Goal: Navigation & Orientation: Find specific page/section

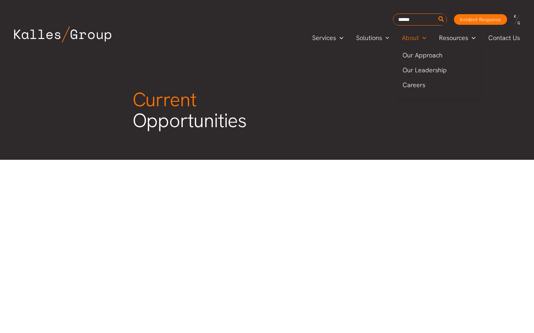
click at [416, 41] on span "About" at bounding box center [410, 38] width 17 height 11
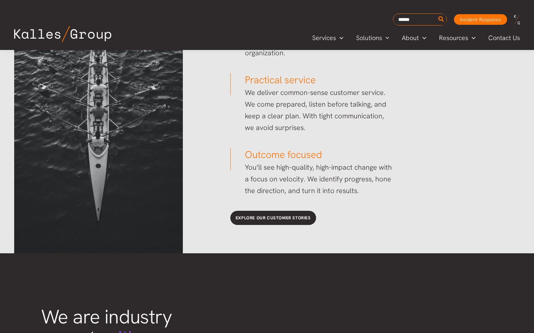
scroll to position [1126, 0]
click at [496, 36] on span "Contact Us" at bounding box center [504, 38] width 32 height 11
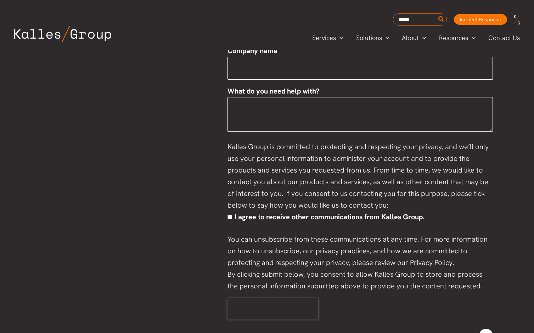
scroll to position [438, 0]
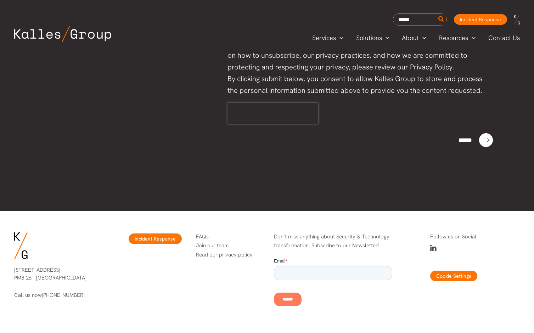
click at [223, 245] on link "Join our team" at bounding box center [212, 245] width 33 height 7
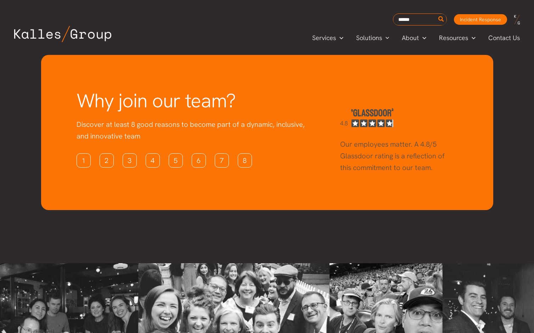
scroll to position [1891, 0]
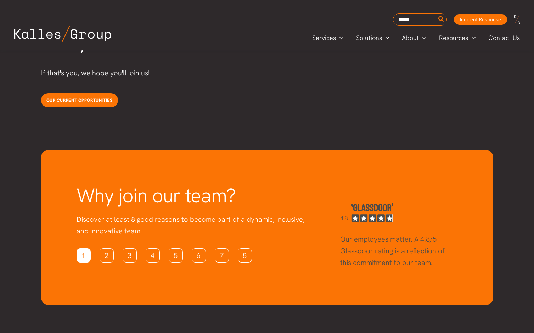
click at [82, 248] on link "1" at bounding box center [83, 255] width 14 height 14
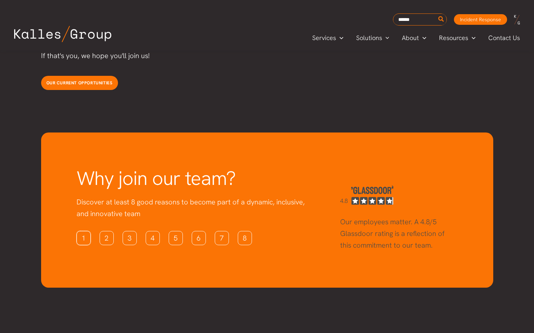
scroll to position [1908, 0]
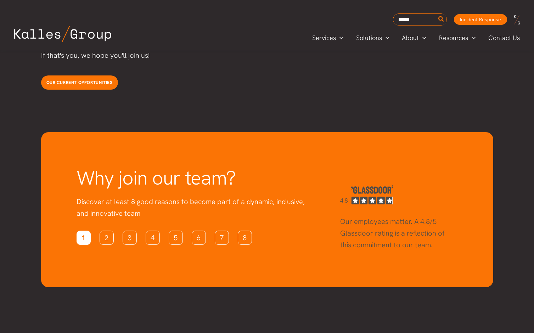
click at [85, 231] on link "1" at bounding box center [83, 238] width 14 height 14
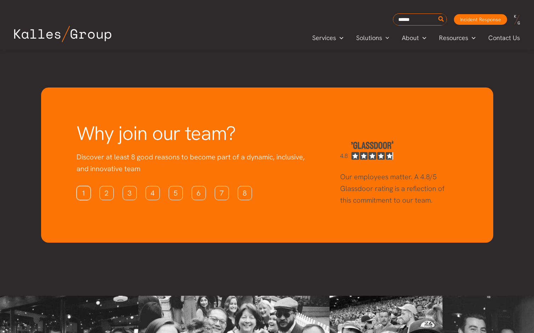
scroll to position [1952, 0]
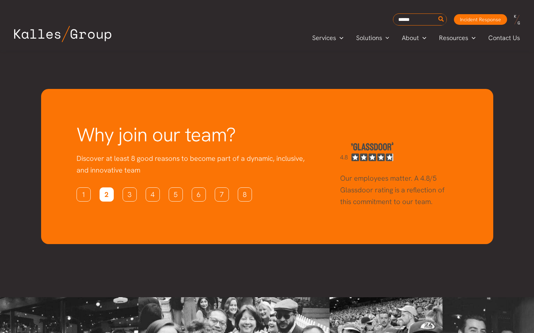
click at [109, 187] on link "2" at bounding box center [107, 194] width 14 height 14
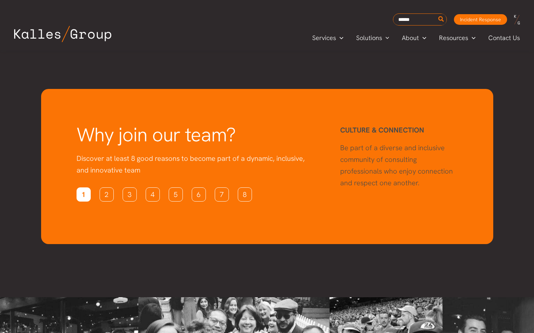
click at [90, 187] on link "1" at bounding box center [83, 194] width 14 height 14
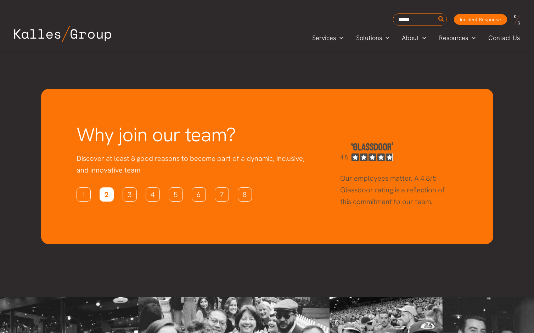
click at [103, 187] on link "2" at bounding box center [107, 194] width 14 height 14
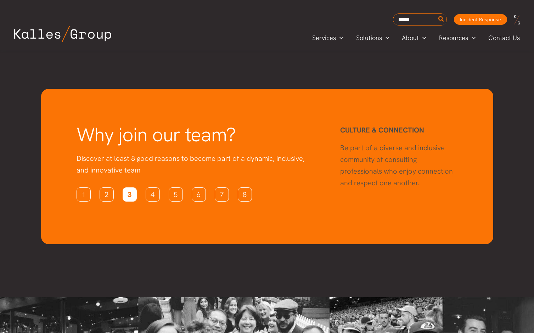
click at [130, 187] on link "3" at bounding box center [130, 194] width 14 height 14
click at [151, 187] on link "4" at bounding box center [153, 194] width 14 height 14
click at [174, 187] on link "5" at bounding box center [176, 194] width 14 height 14
click at [195, 187] on link "6" at bounding box center [199, 194] width 14 height 14
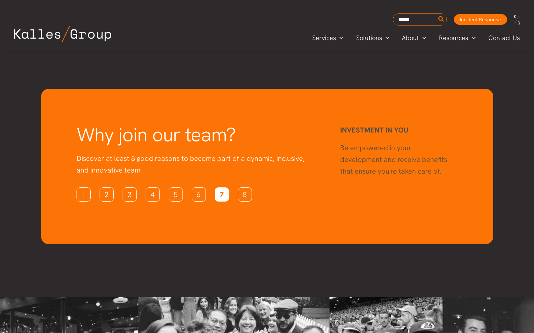
click at [221, 187] on link "7" at bounding box center [222, 194] width 14 height 14
click at [245, 187] on link "8" at bounding box center [245, 194] width 14 height 14
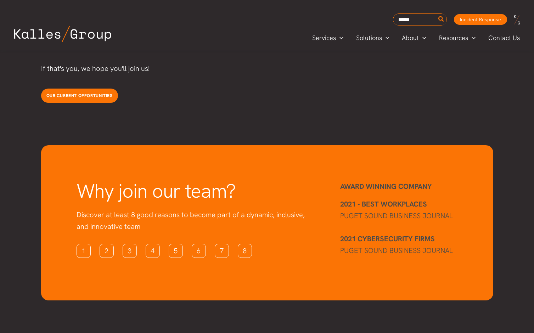
scroll to position [1896, 0]
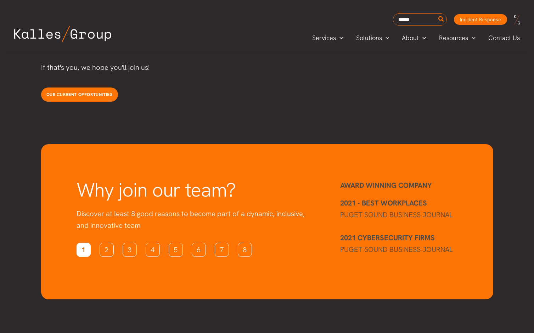
click at [80, 243] on link "1" at bounding box center [83, 250] width 14 height 14
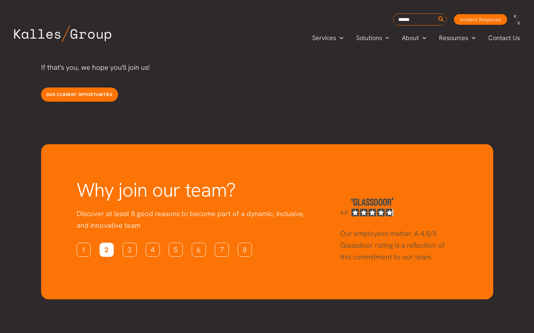
click at [101, 243] on link "2" at bounding box center [107, 250] width 14 height 14
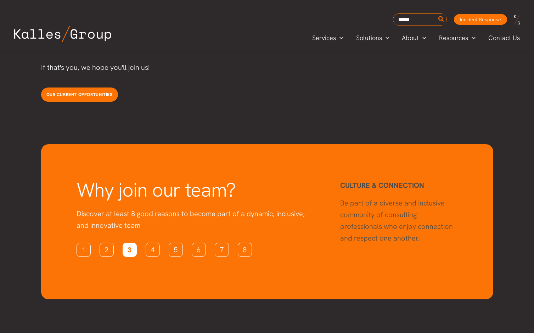
click at [130, 243] on link "3" at bounding box center [130, 250] width 14 height 14
click at [148, 243] on link "4" at bounding box center [153, 250] width 14 height 14
click at [177, 243] on link "5" at bounding box center [176, 250] width 14 height 14
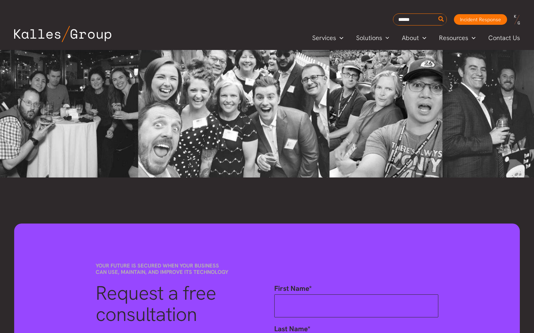
scroll to position [2063, 0]
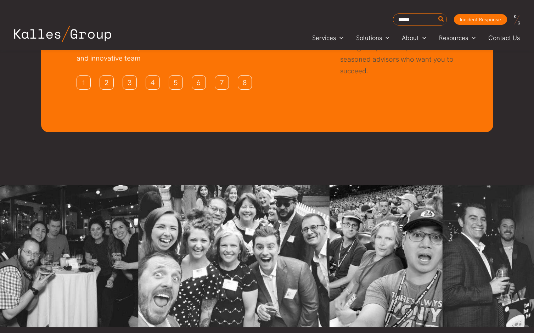
click at [36, 40] on img at bounding box center [62, 34] width 97 height 16
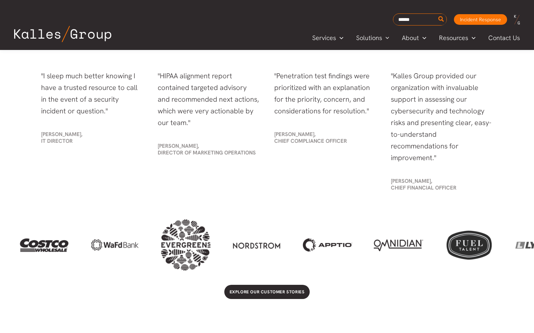
scroll to position [1599, 0]
